Goal: Task Accomplishment & Management: Manage account settings

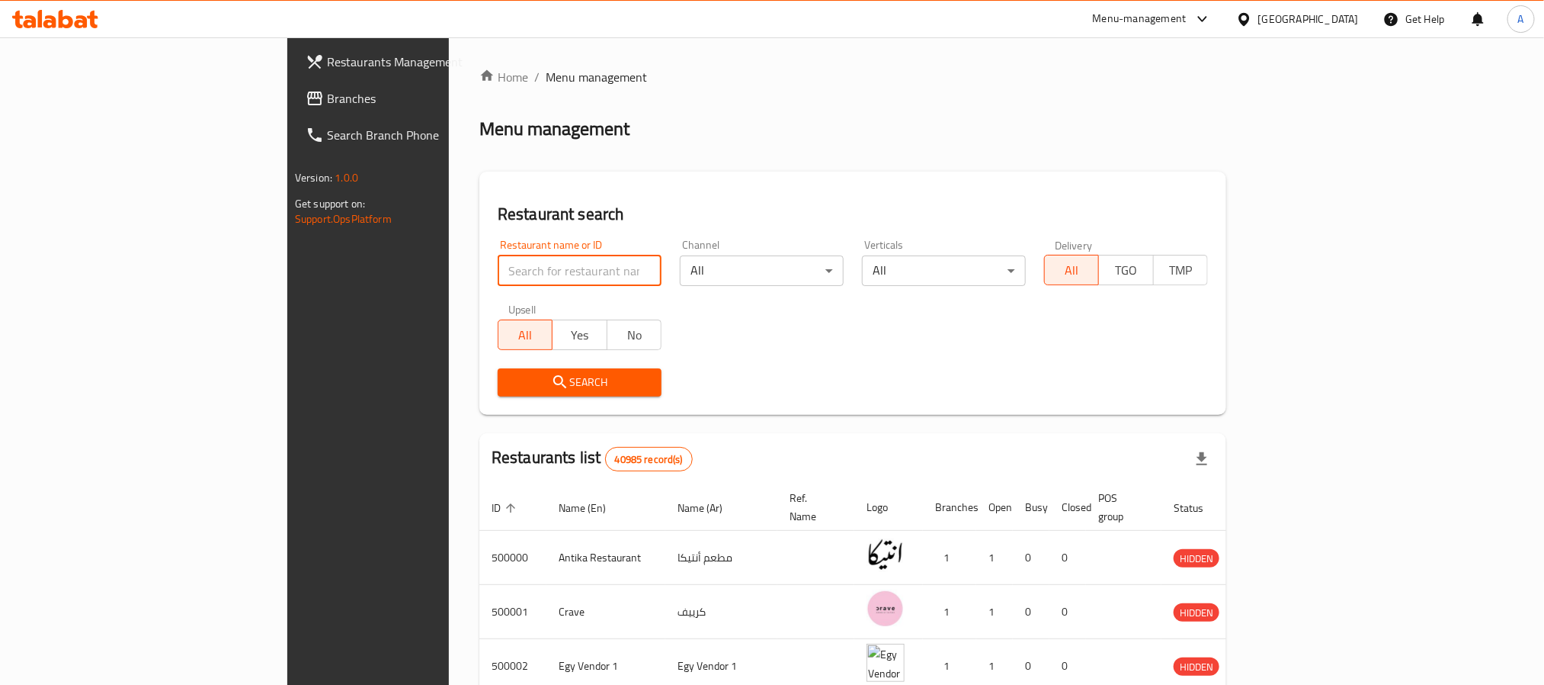
click at [498, 277] on input "search" at bounding box center [580, 270] width 164 height 30
paste input "703748"
type input "703748"
click button "Search" at bounding box center [580, 382] width 164 height 28
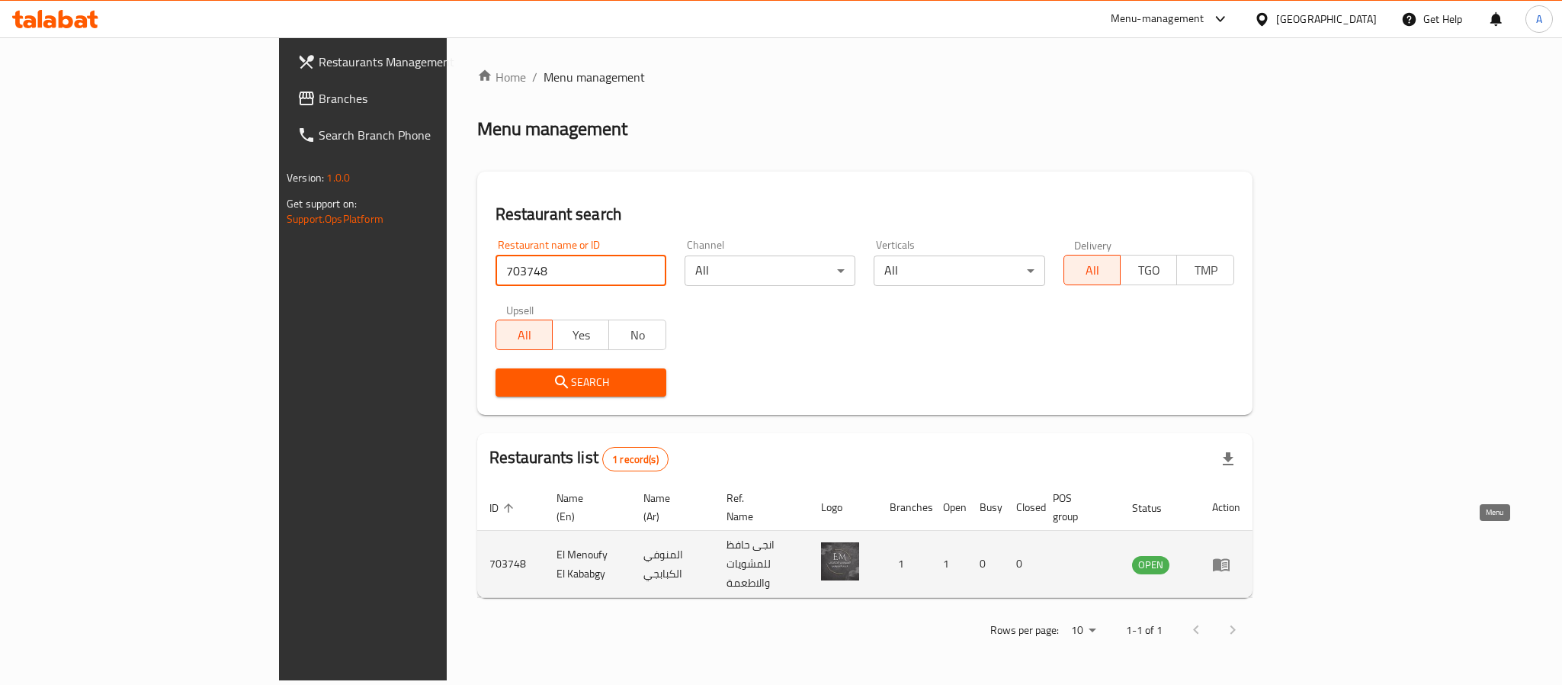
click at [1230, 555] on icon "enhanced table" at bounding box center [1221, 564] width 18 height 18
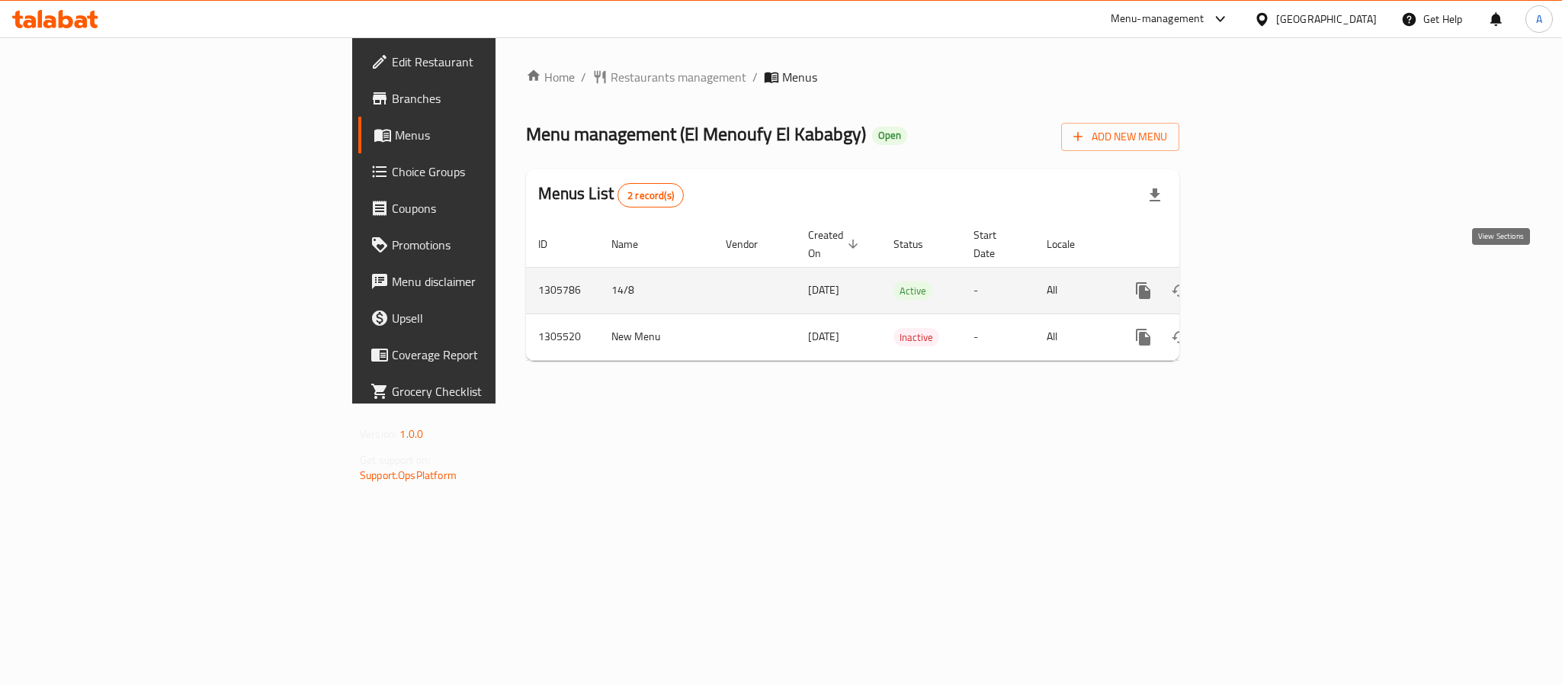
click at [1271, 275] on link "enhanced table" at bounding box center [1253, 290] width 37 height 37
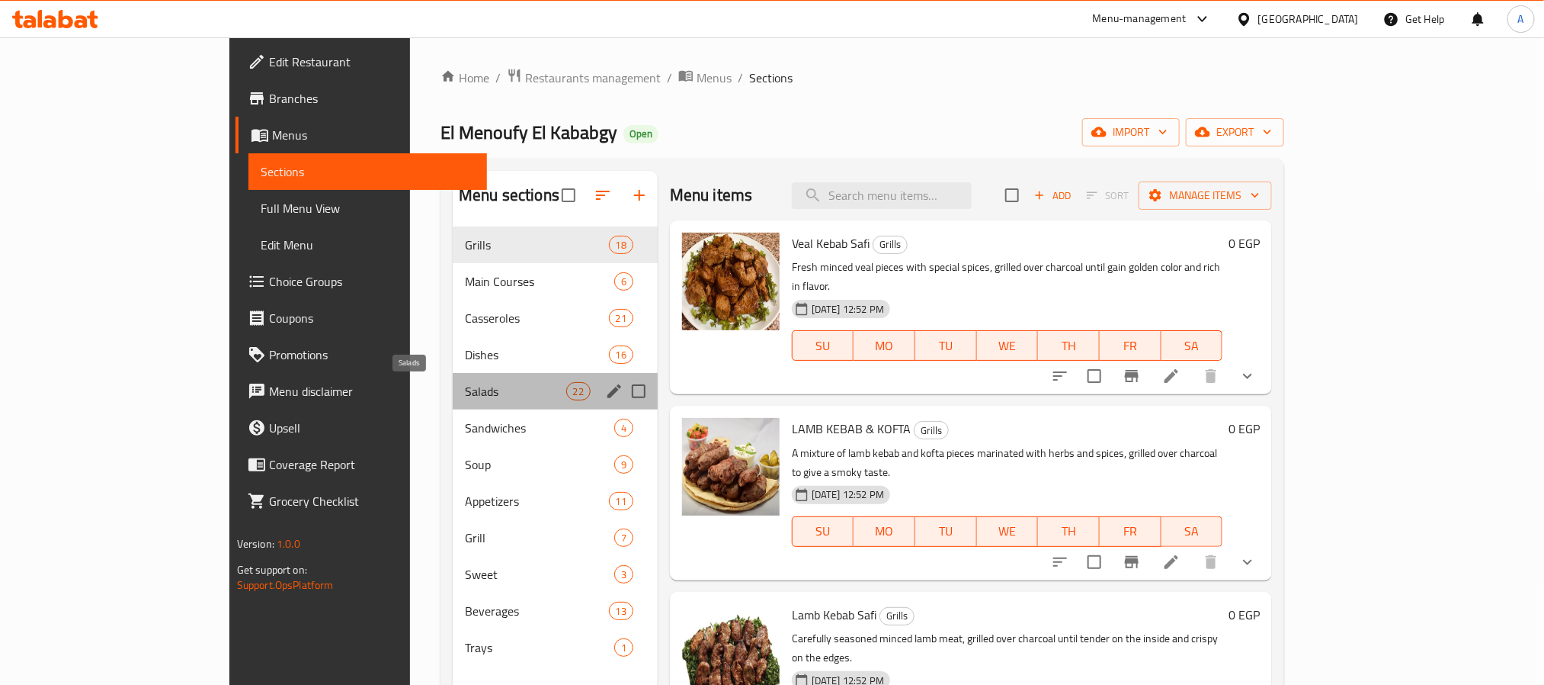
click at [465, 384] on span "Salads" at bounding box center [515, 391] width 101 height 18
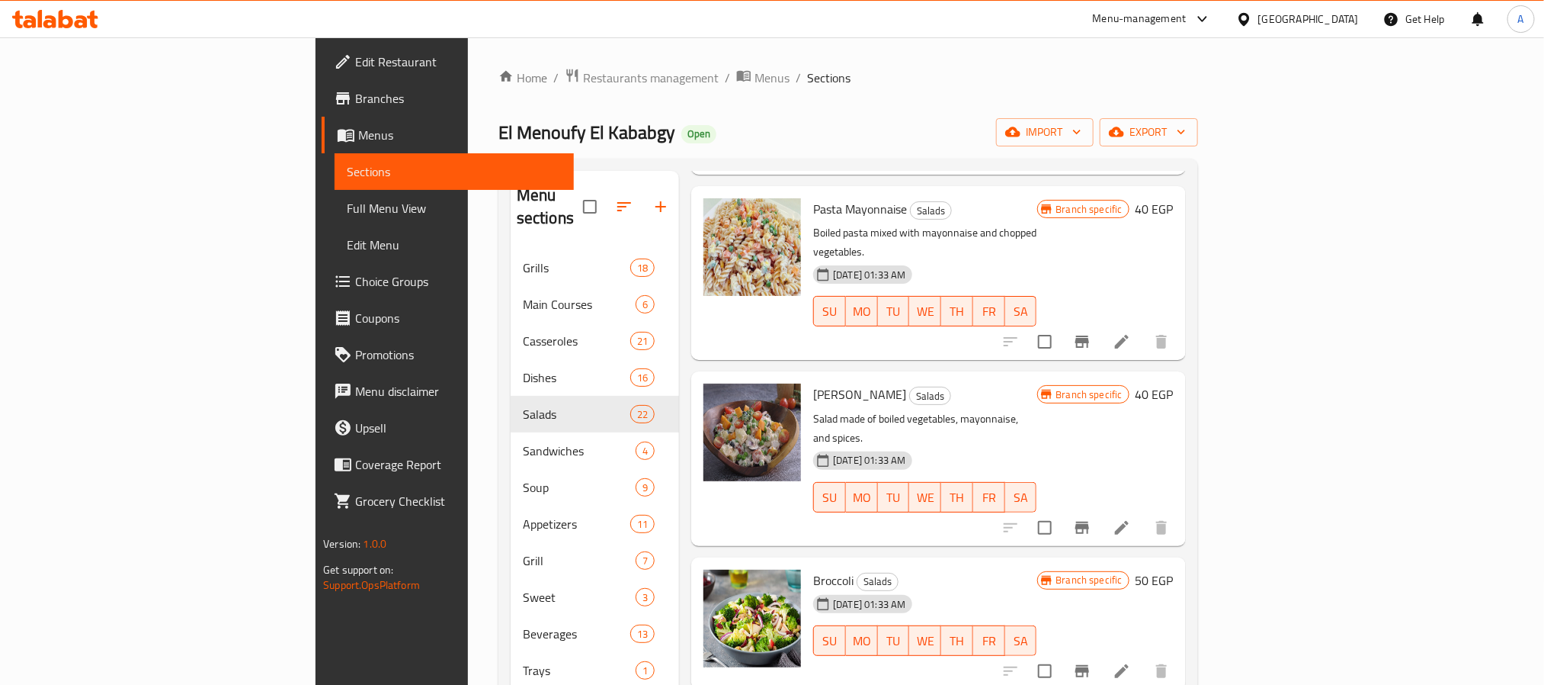
scroll to position [2778, 0]
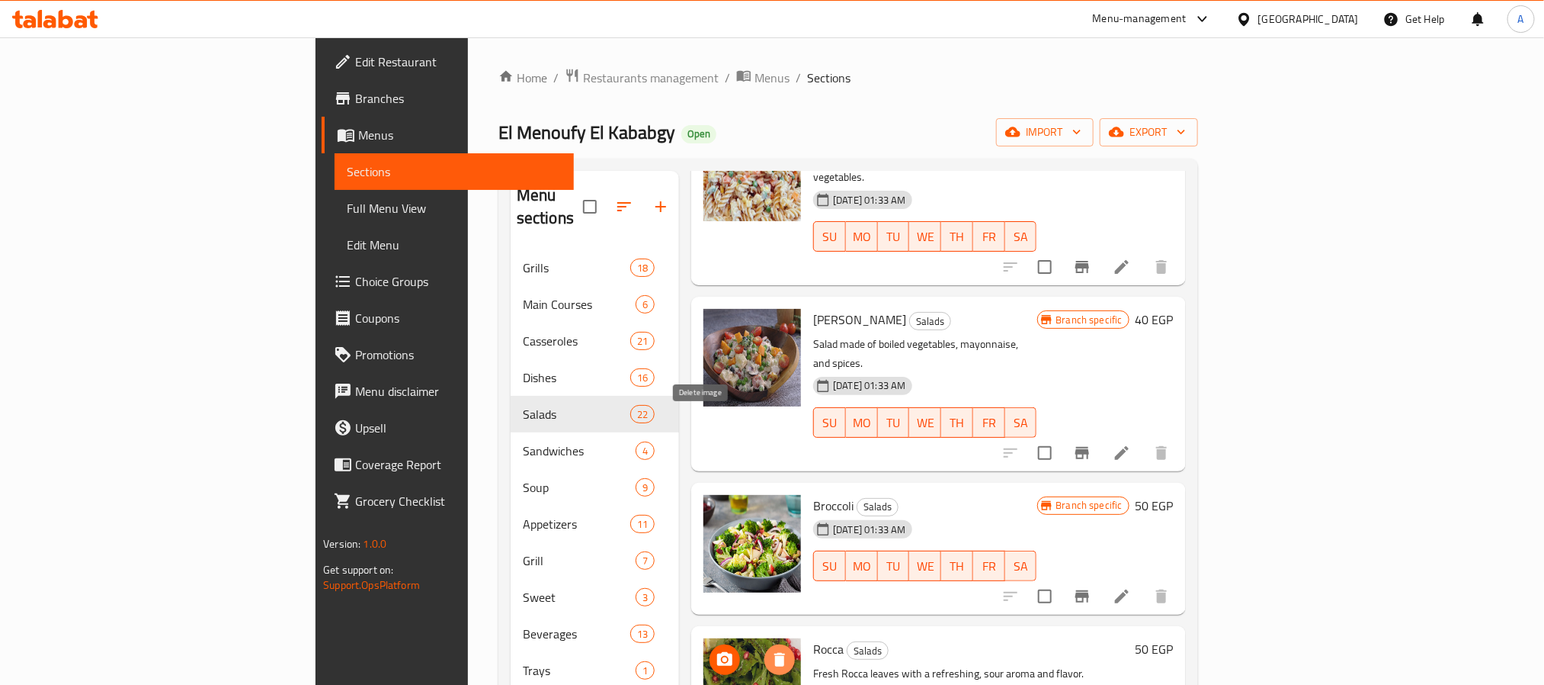
click at [765, 644] on button "delete image" at bounding box center [780, 659] width 30 height 30
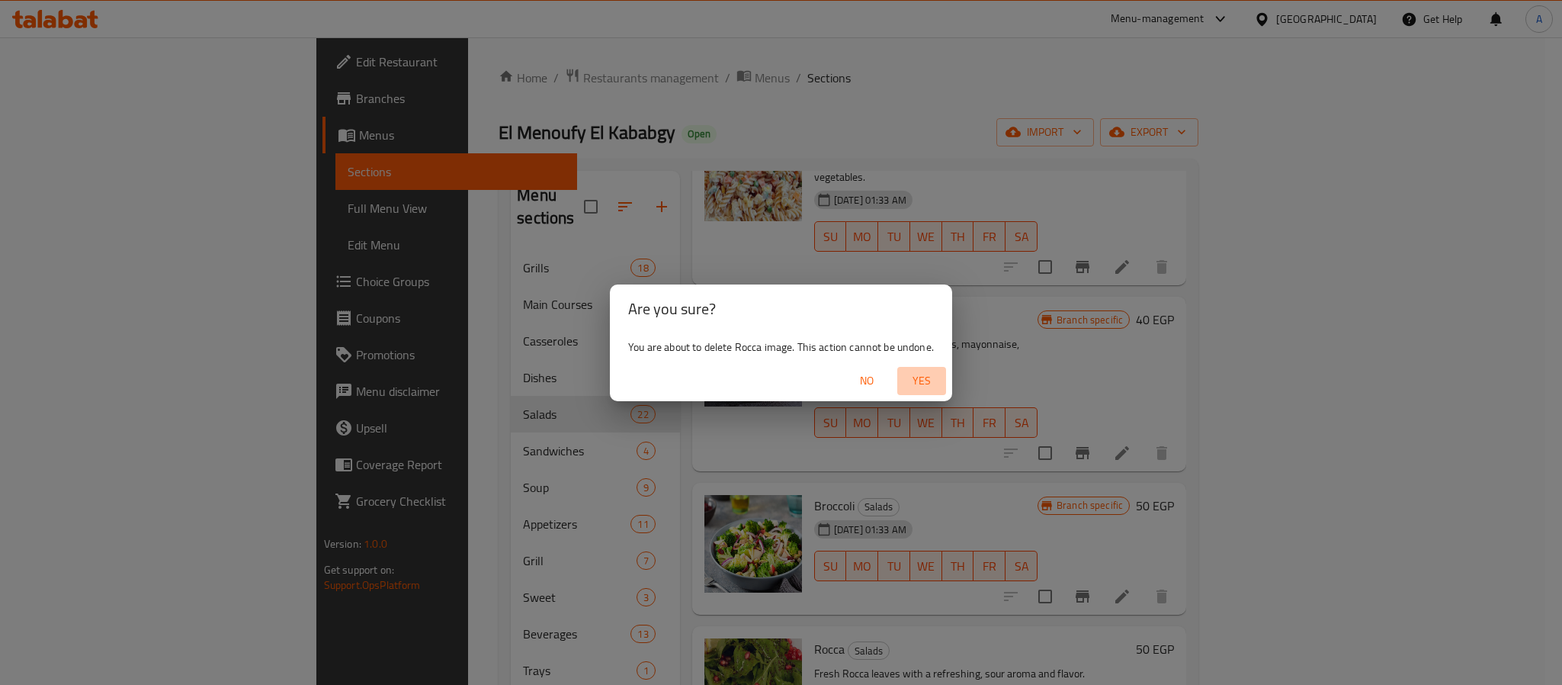
click at [924, 371] on span "Yes" at bounding box center [921, 380] width 37 height 19
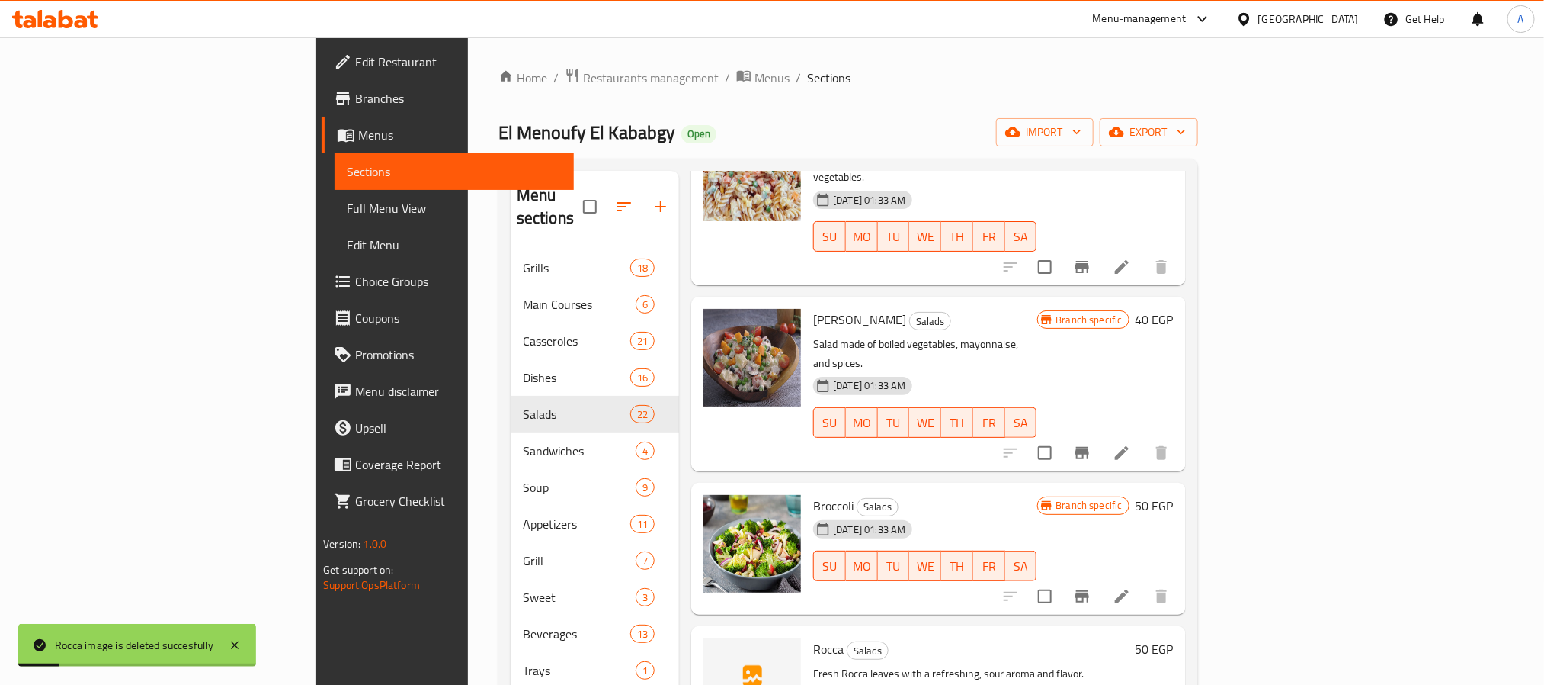
scroll to position [2923, 0]
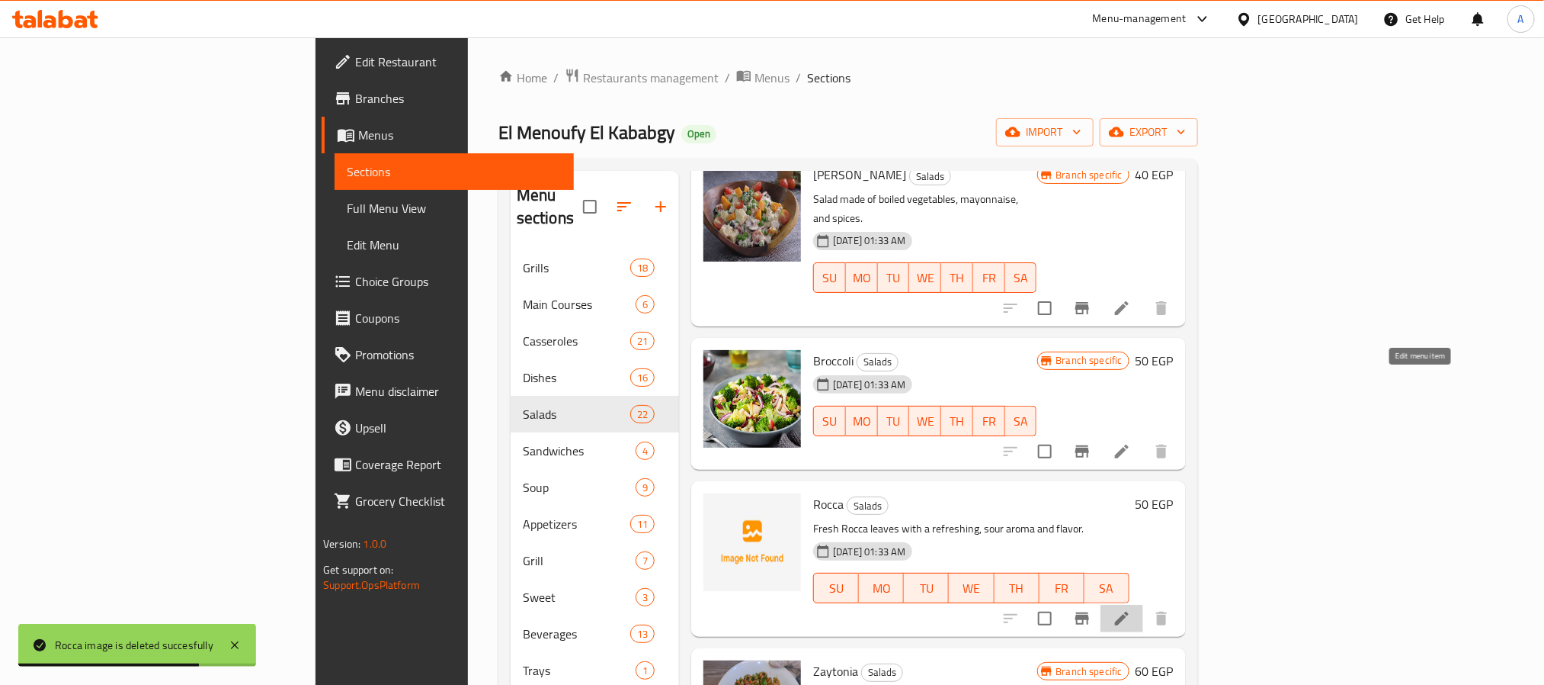
click at [1131, 609] on icon at bounding box center [1122, 618] width 18 height 18
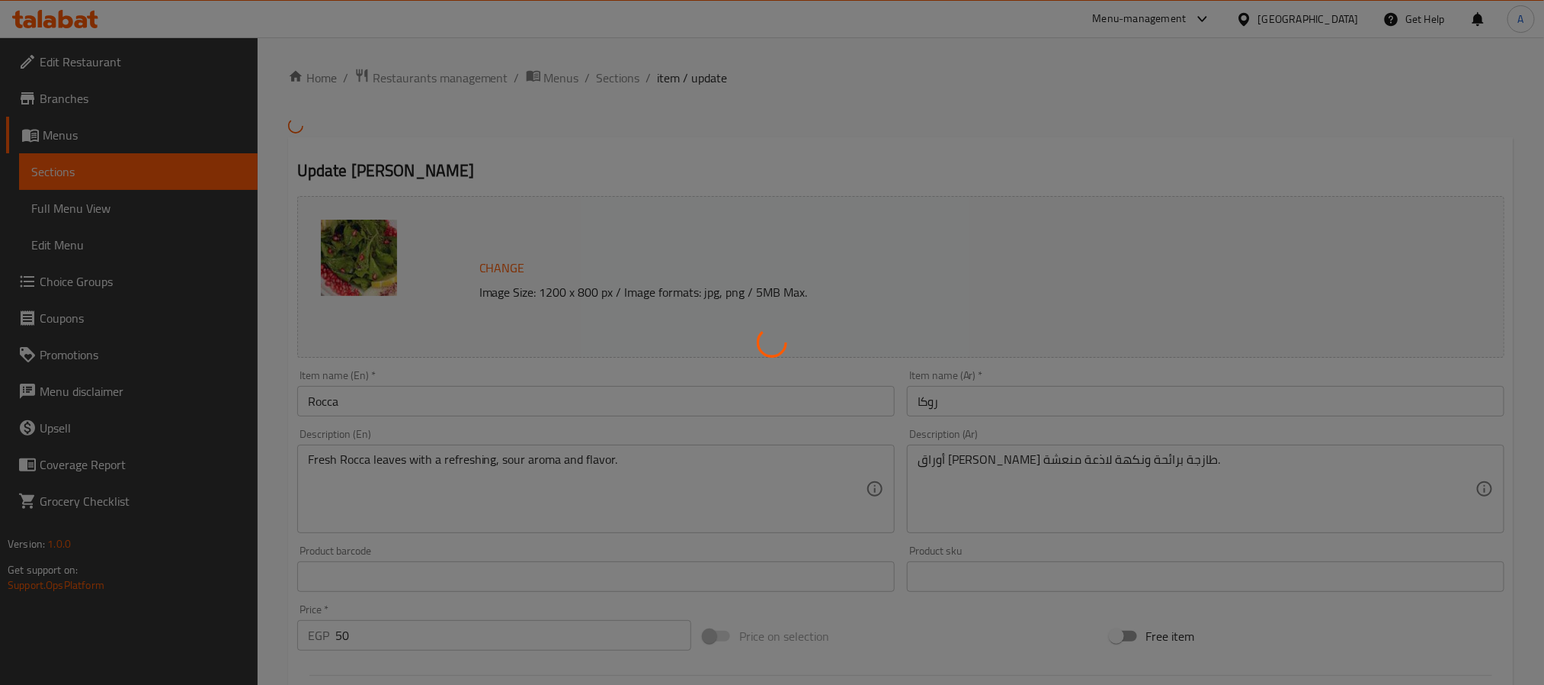
click at [1141, 486] on div at bounding box center [772, 342] width 1544 height 685
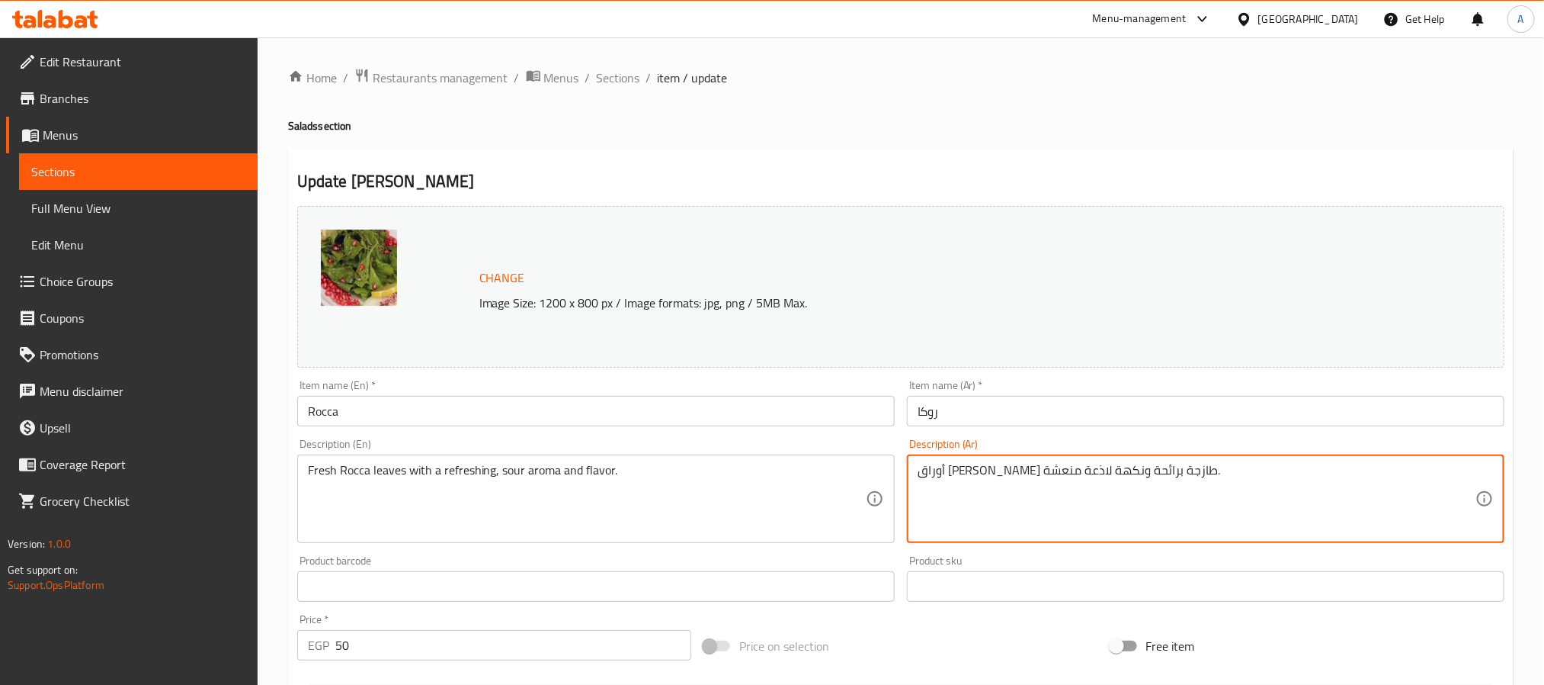
drag, startPoint x: 1056, startPoint y: 474, endPoint x: 1092, endPoint y: 472, distance: 35.1
click at [1092, 472] on textarea "أوراق [PERSON_NAME] طازجة برائحة ونكهة لاذعة منعشة." at bounding box center [1197, 499] width 558 height 72
type textarea "أوراق جرجير+ زبادي برائحة ونكهة لاذعة منعشة."
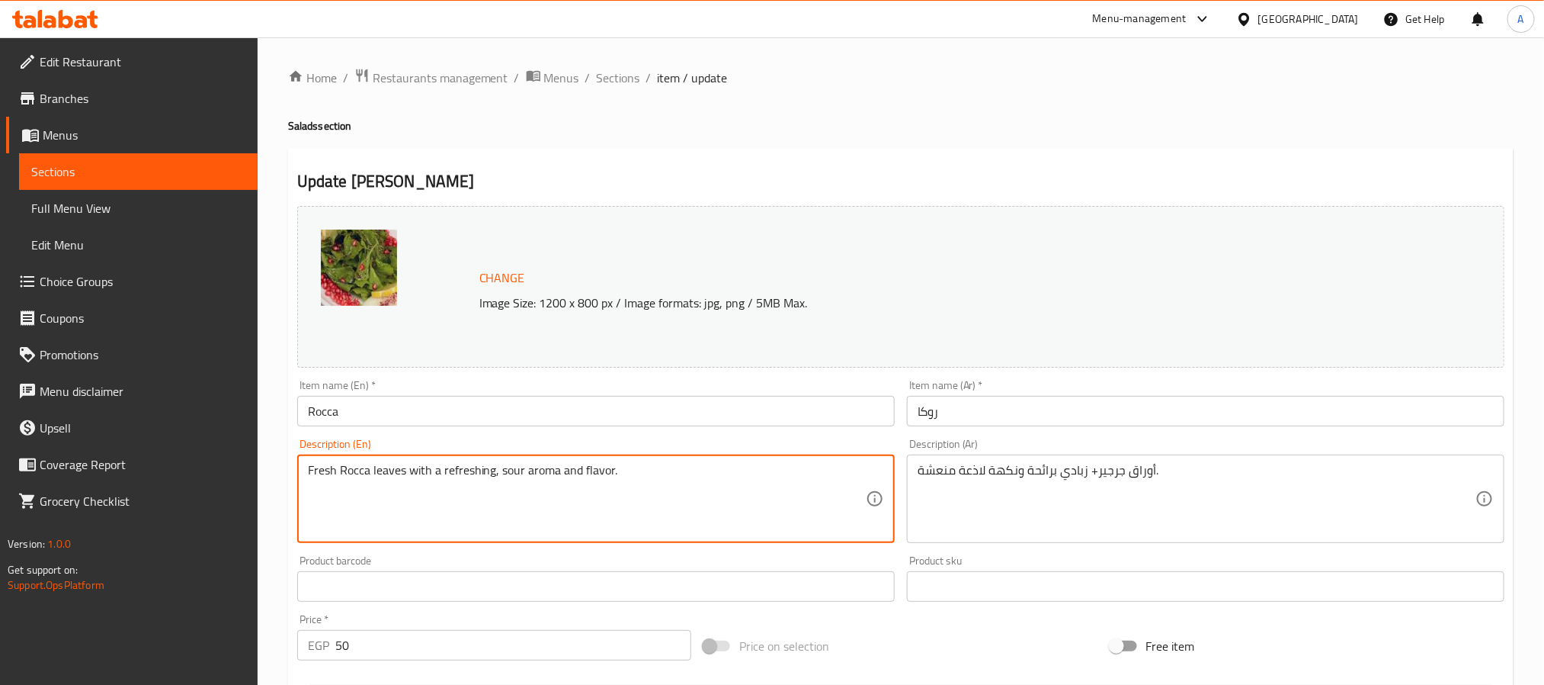
drag, startPoint x: 337, startPoint y: 471, endPoint x: 291, endPoint y: 471, distance: 45.7
drag, startPoint x: 405, startPoint y: 467, endPoint x: 387, endPoint y: 463, distance: 18.1
click at [383, 464] on textarea "Fresh Rocca leaves with a refreshing, sour aroma and flavor." at bounding box center [587, 499] width 558 height 72
click at [406, 464] on textarea "Fresh Rocca leaves with a refreshing, sour aroma and flavor." at bounding box center [587, 499] width 558 height 72
type textarea "Fresh Rocca leaves+ with a refreshing, sour aroma and flavor."
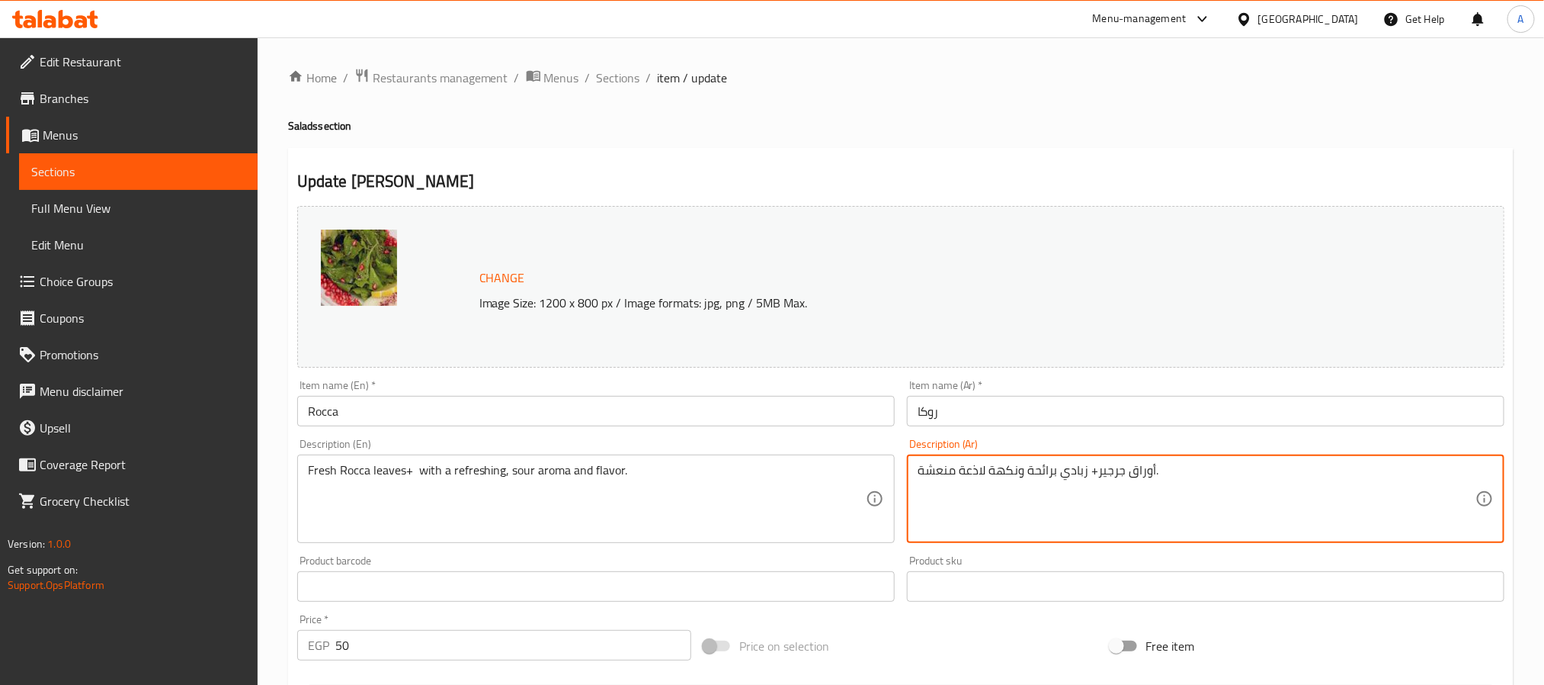
click at [1061, 473] on textarea "أوراق جرجير+ زبادي برائحة ونكهة لاذعة منعشة." at bounding box center [1197, 499] width 558 height 72
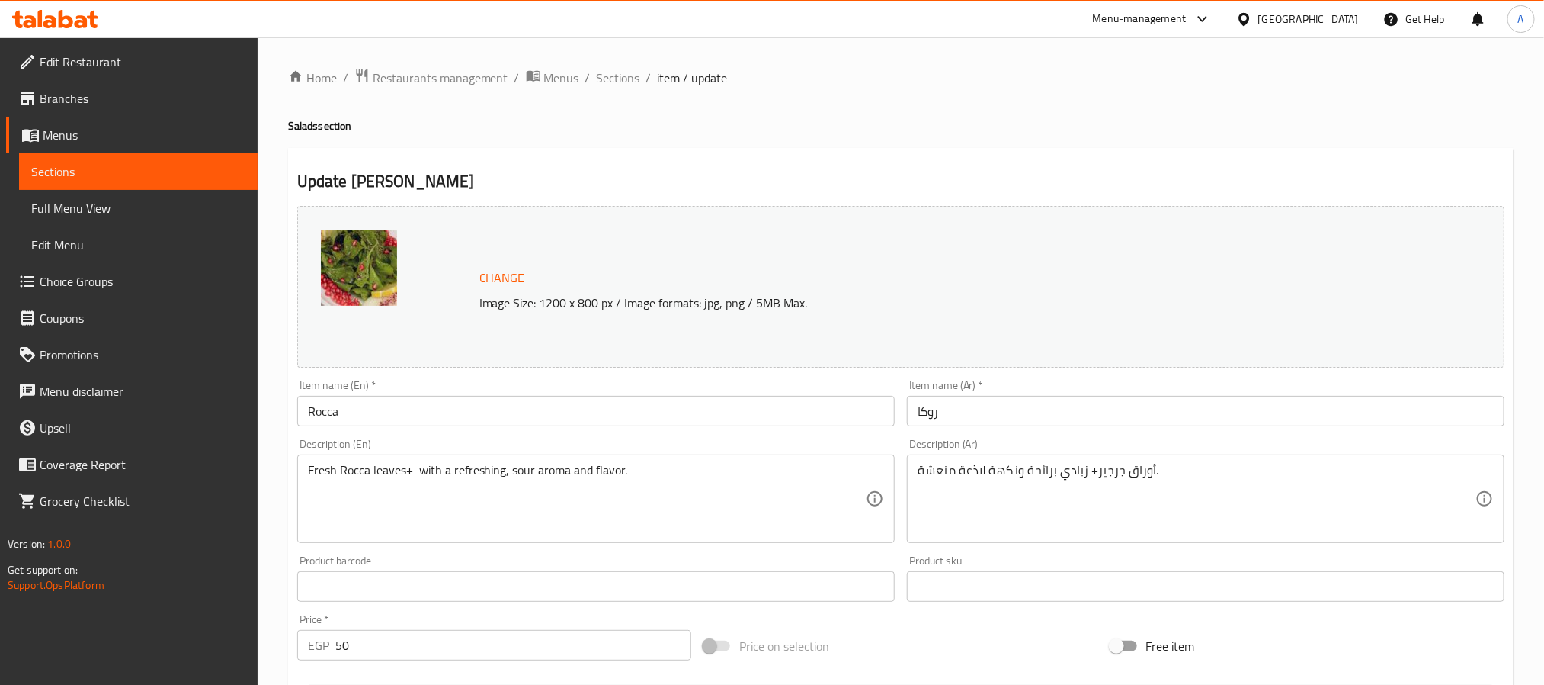
click at [358, 188] on h2 "Update [PERSON_NAME]" at bounding box center [900, 181] width 1207 height 23
copy h2 "Rocca"
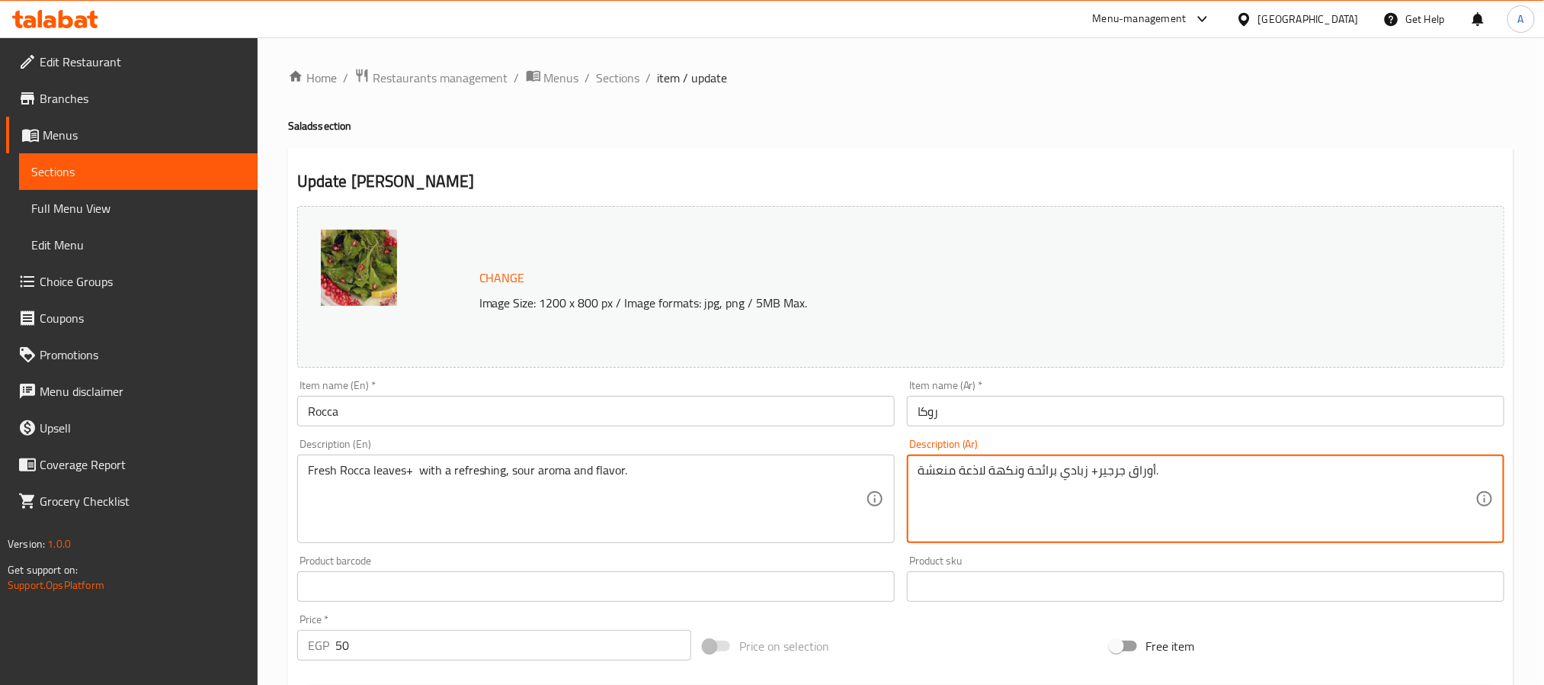
paste textarea "لطة [PERSON_NAME] مع زبادي ب"
type textarea "سلطة [PERSON_NAME] مع زبادي بنكهة لاذعة منعشة."
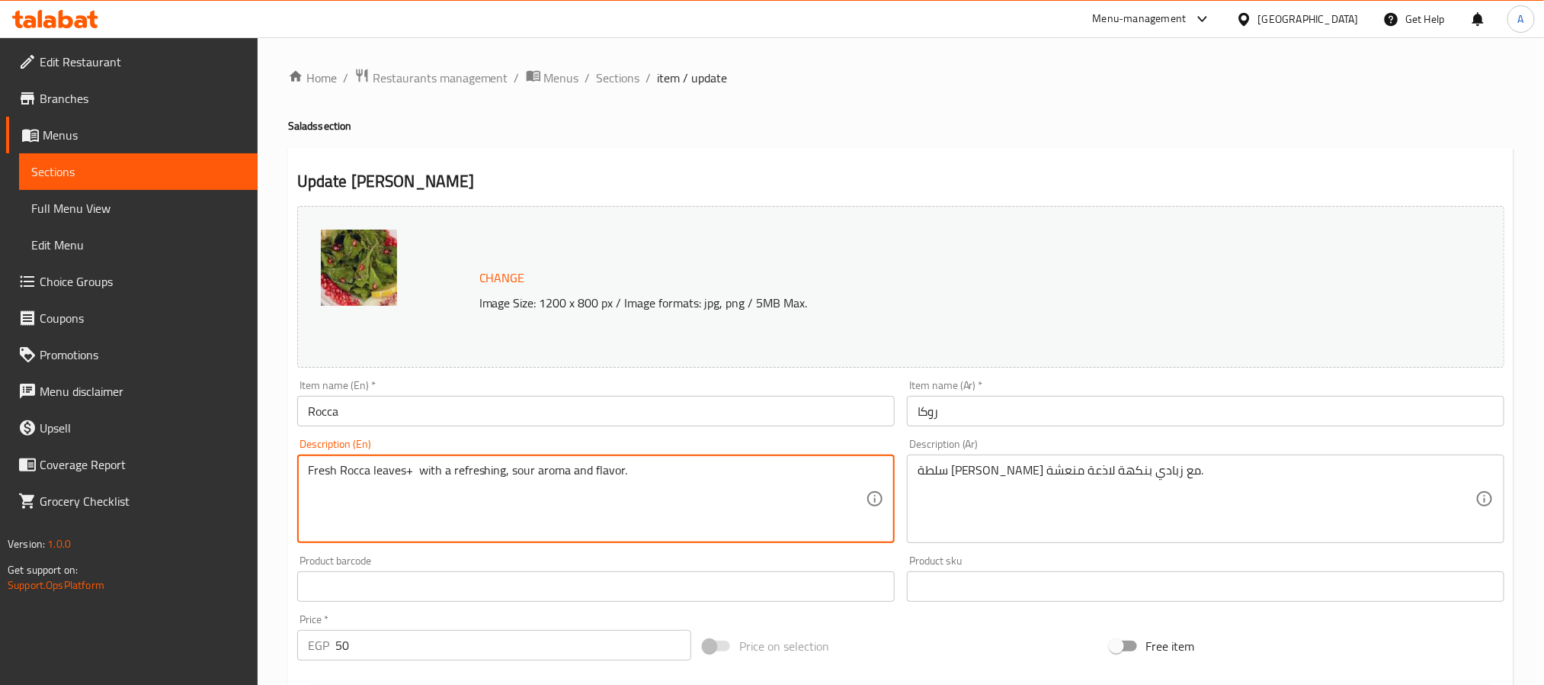
paste textarea "rocca leaves mixed with yogurt, offering a tangy refreshing flavor."
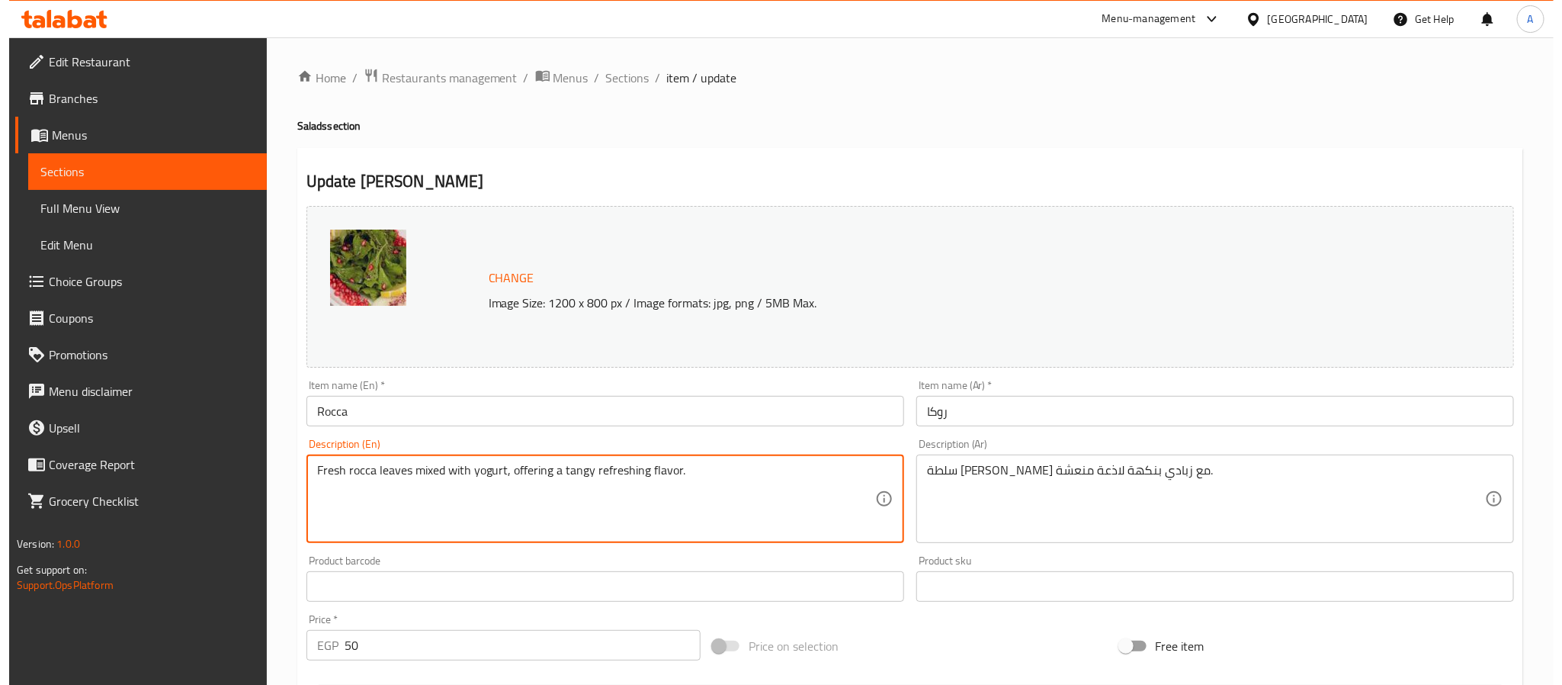
scroll to position [412, 0]
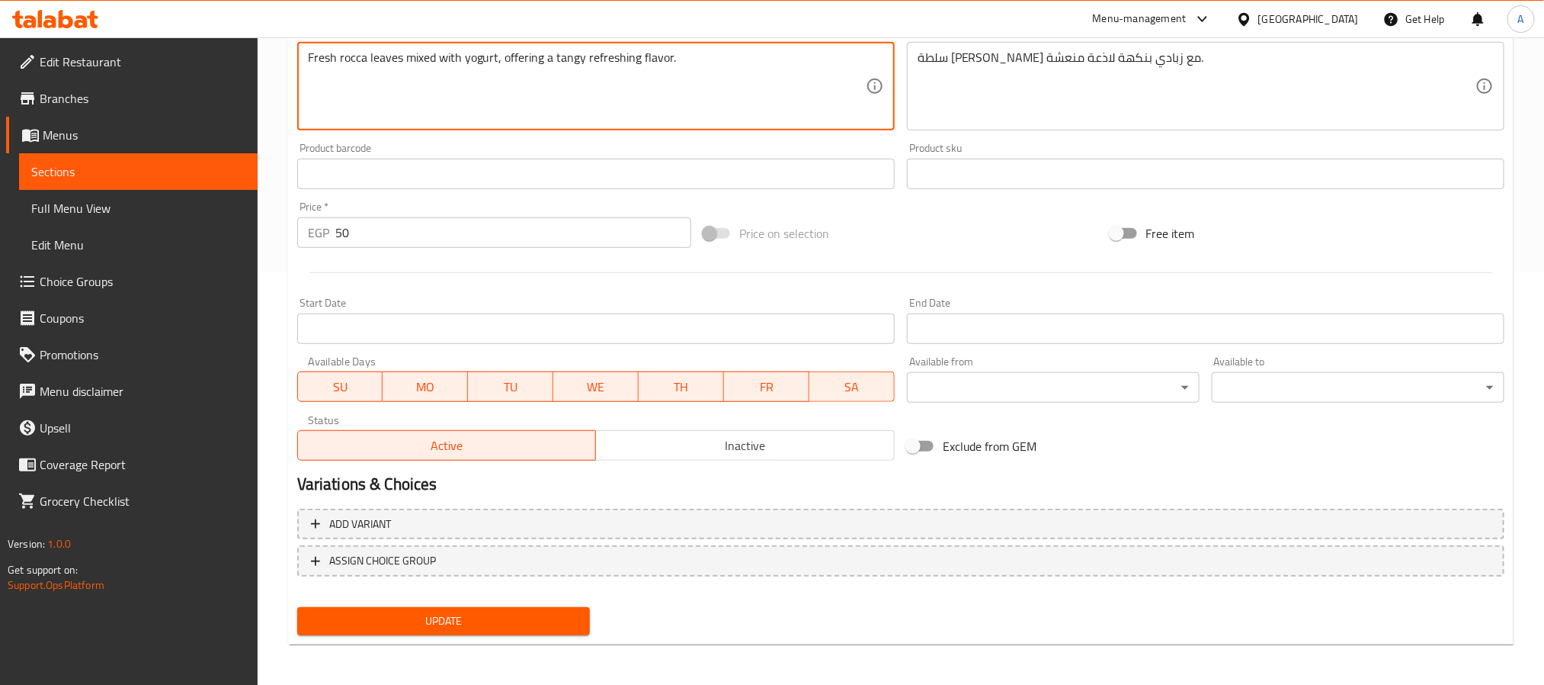
type textarea "Fresh rocca leaves mixed with yogurt, offering a tangy refreshing flavor."
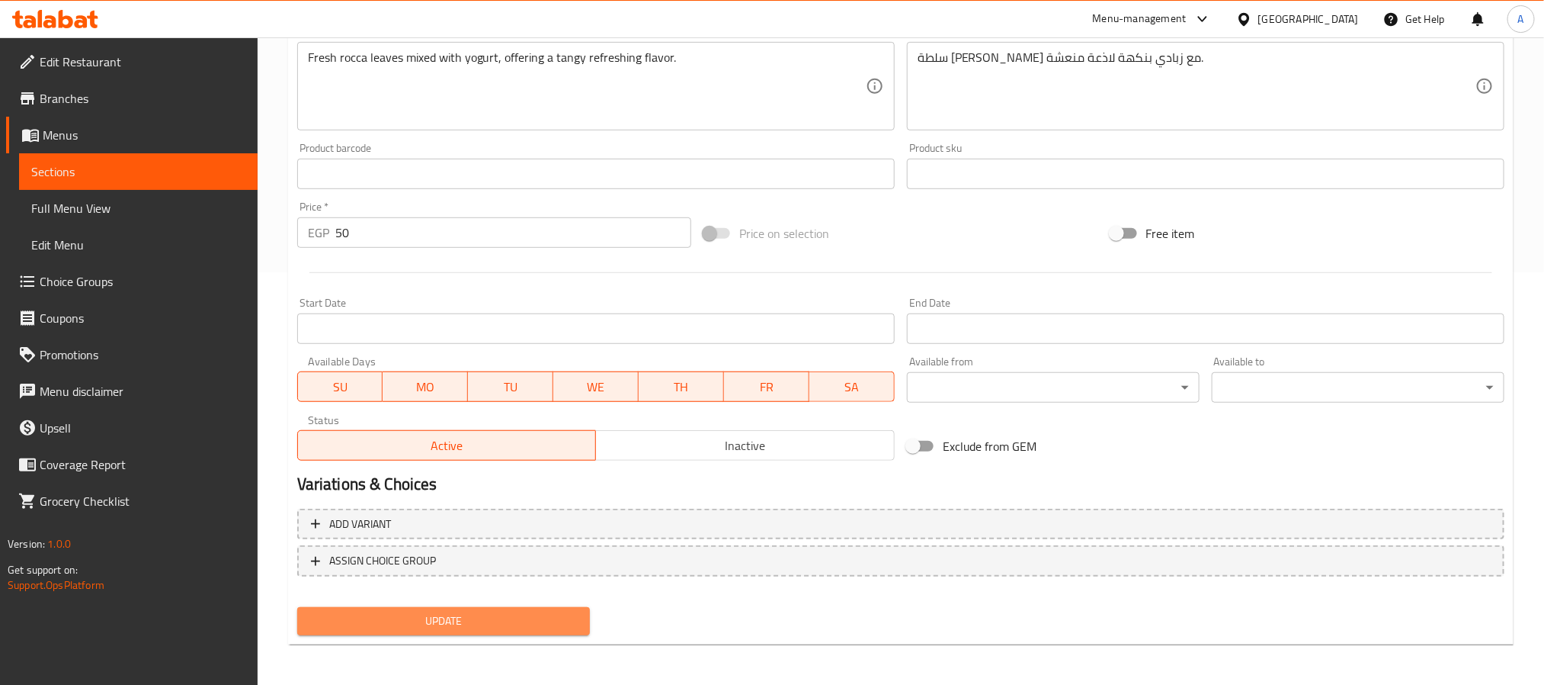
click at [502, 615] on span "Update" at bounding box center [443, 620] width 268 height 19
